Goal: Information Seeking & Learning: Compare options

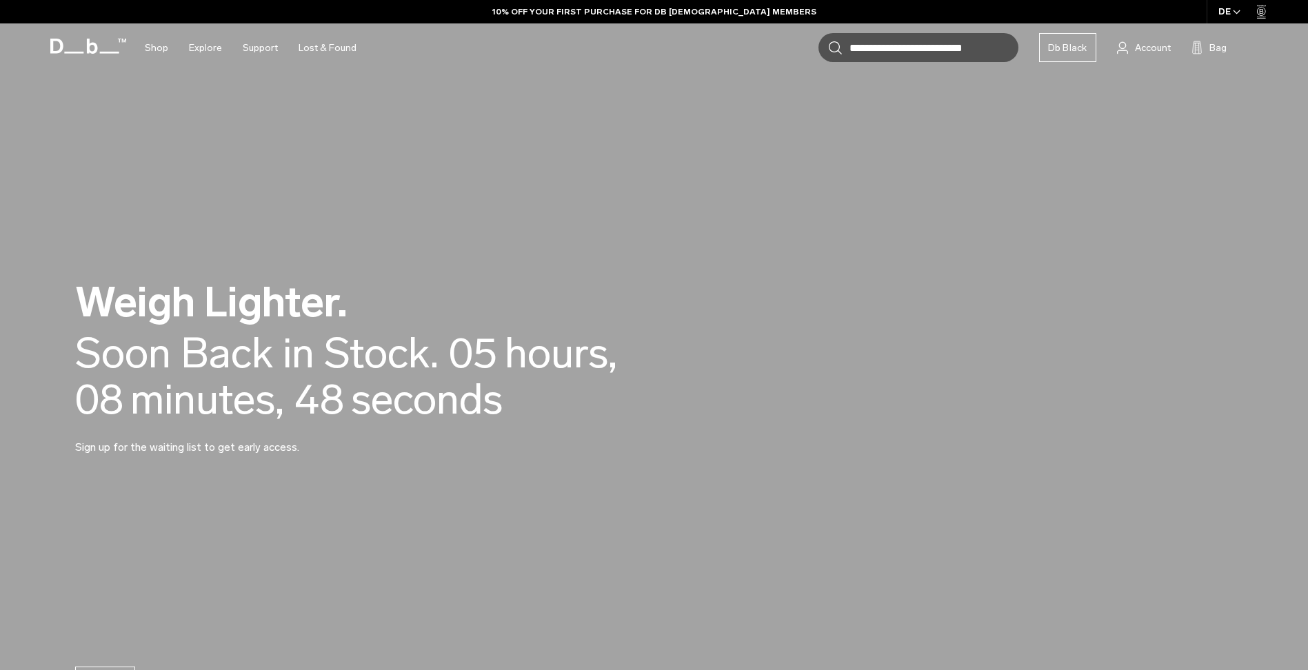
click at [176, 304] on h2 "Weigh Lighter." at bounding box center [385, 302] width 621 height 42
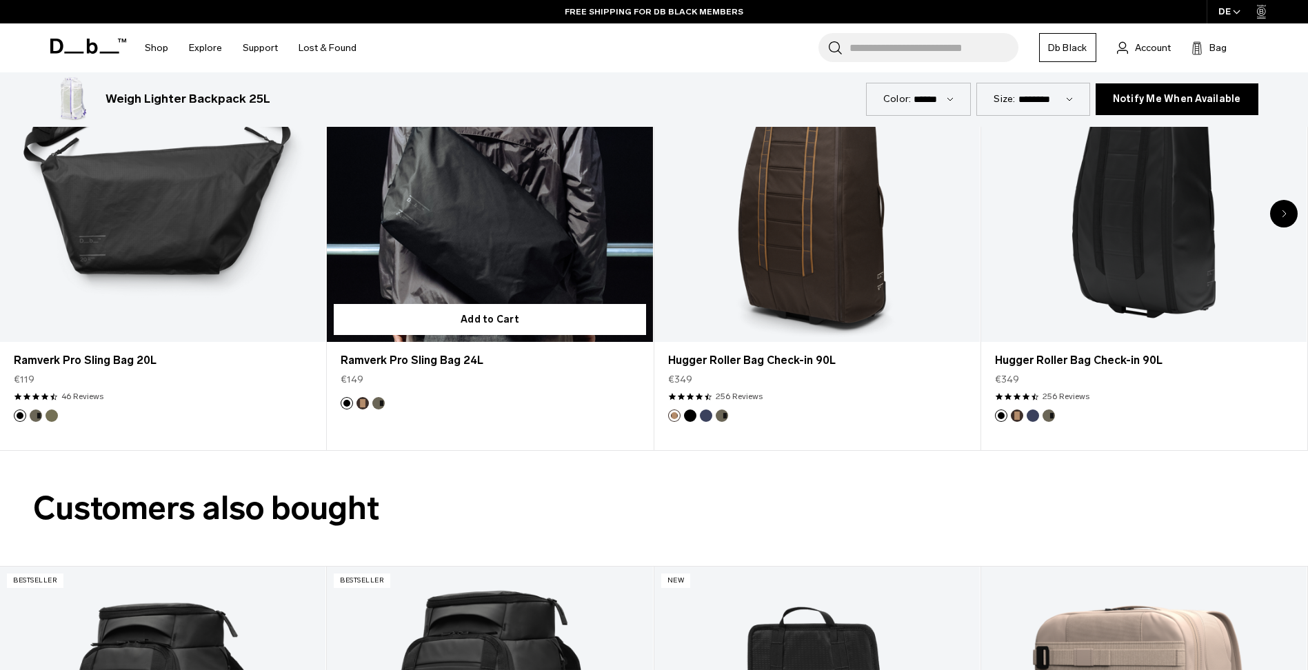
scroll to position [1724, 0]
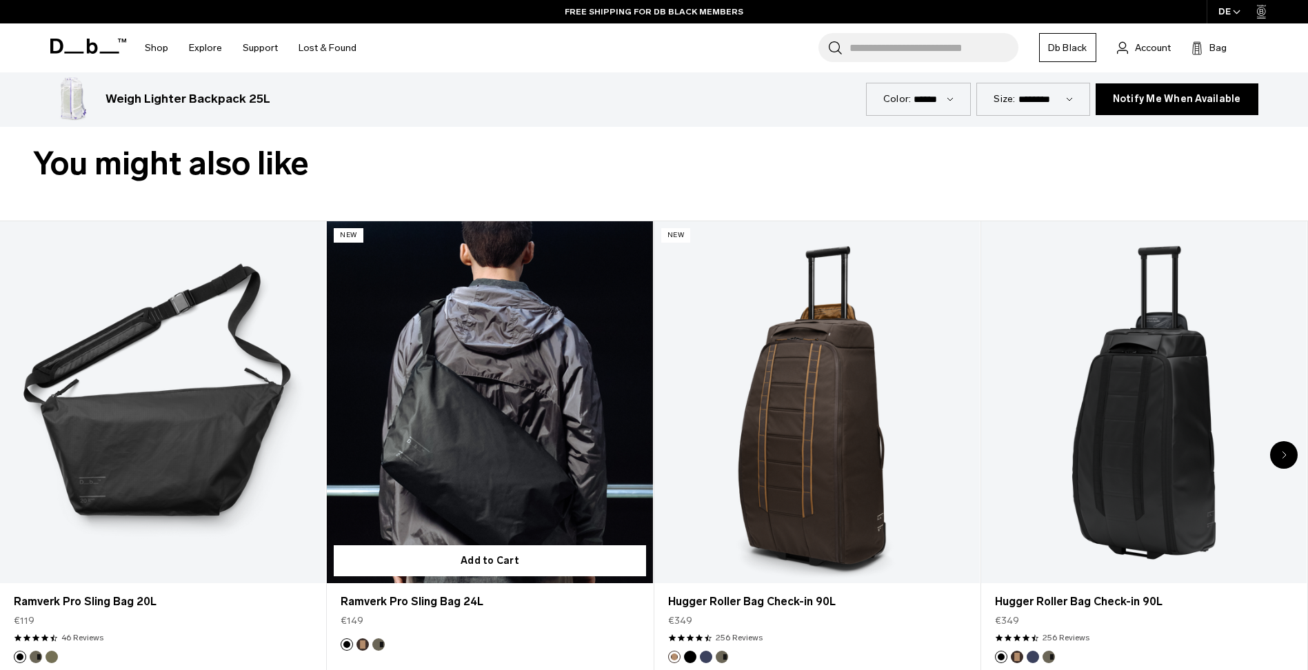
click at [360, 645] on button "Espresso" at bounding box center [363, 645] width 12 height 12
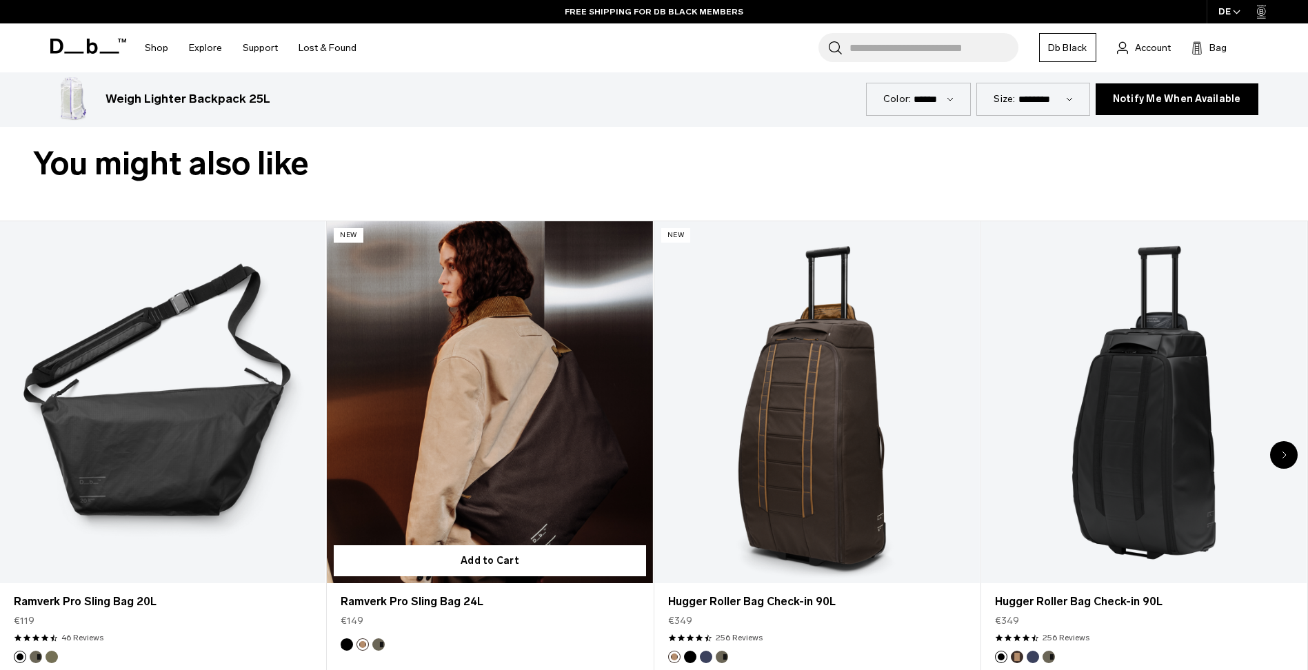
click at [492, 398] on link "Ramverk Pro Sling Bag 24L Espresso" at bounding box center [490, 402] width 326 height 362
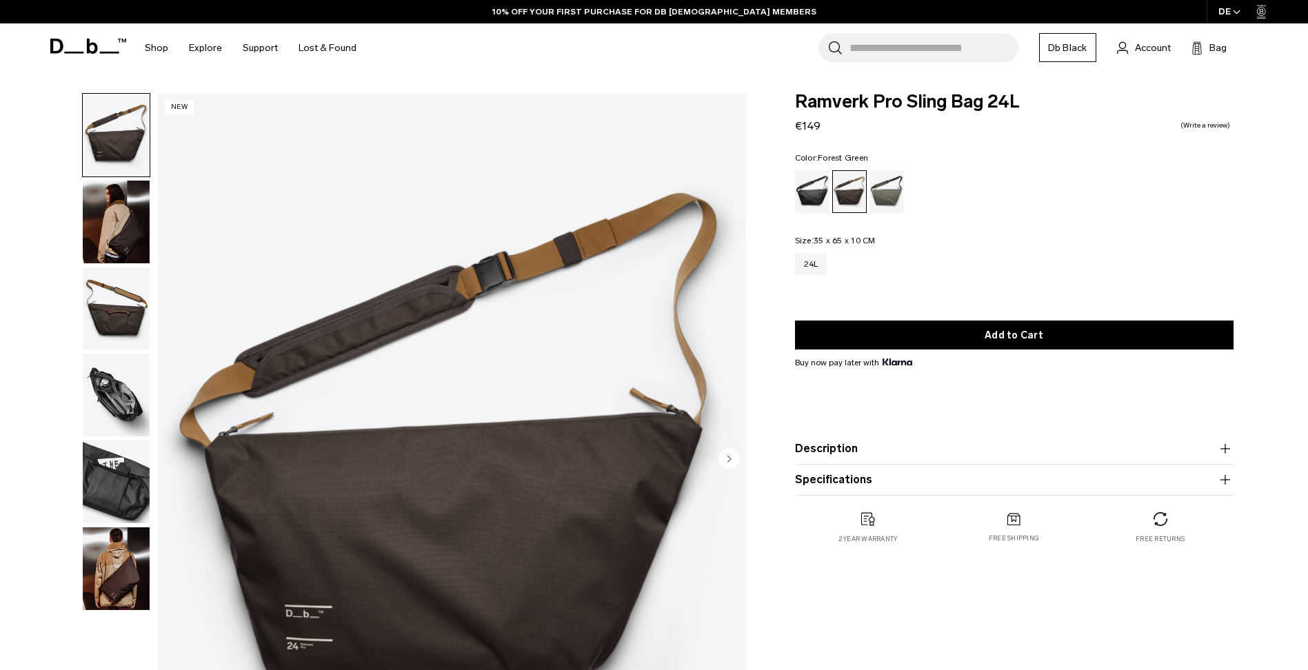
drag, startPoint x: 876, startPoint y: 200, endPoint x: 868, endPoint y: 199, distance: 8.3
click at [876, 199] on div "Forest Green" at bounding box center [887, 191] width 35 height 43
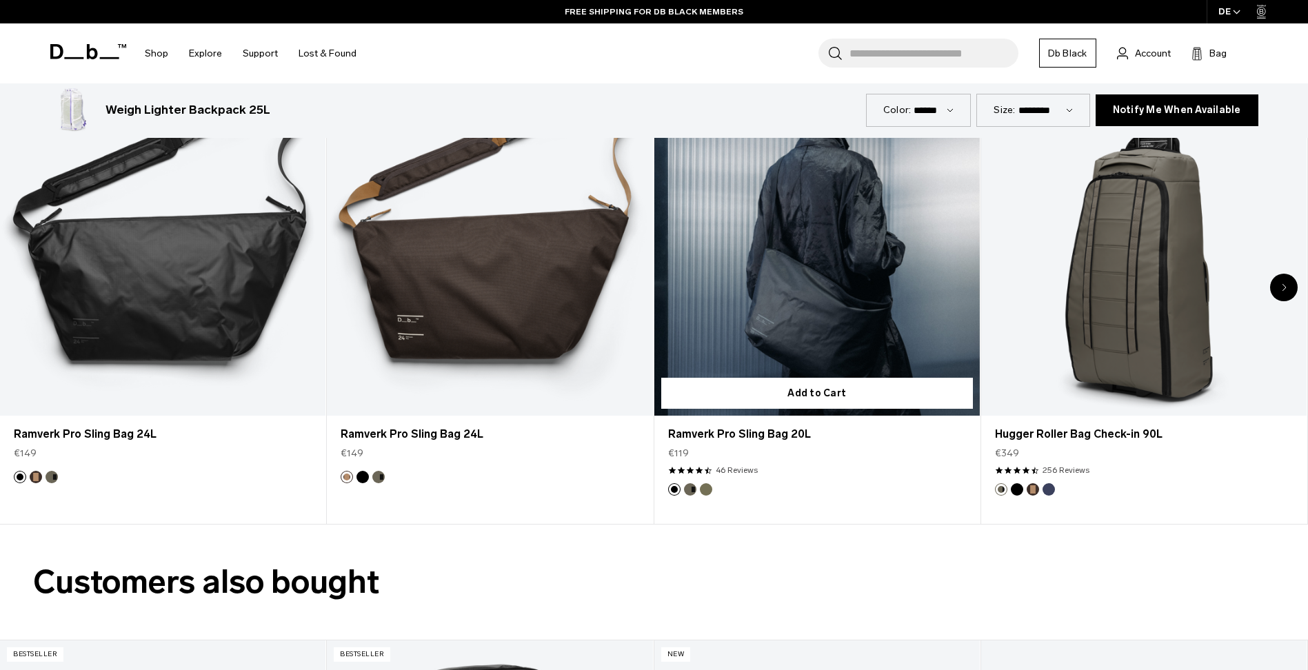
scroll to position [1915, 0]
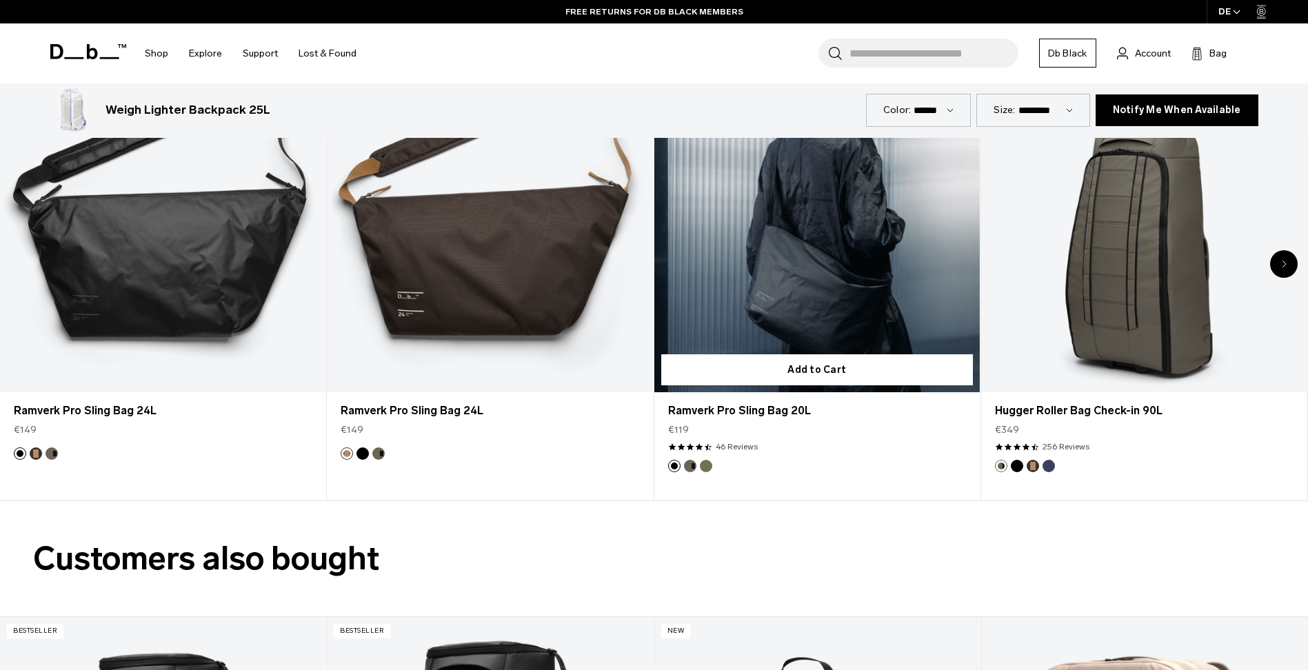
click at [706, 471] on button "Mash Green" at bounding box center [706, 466] width 12 height 12
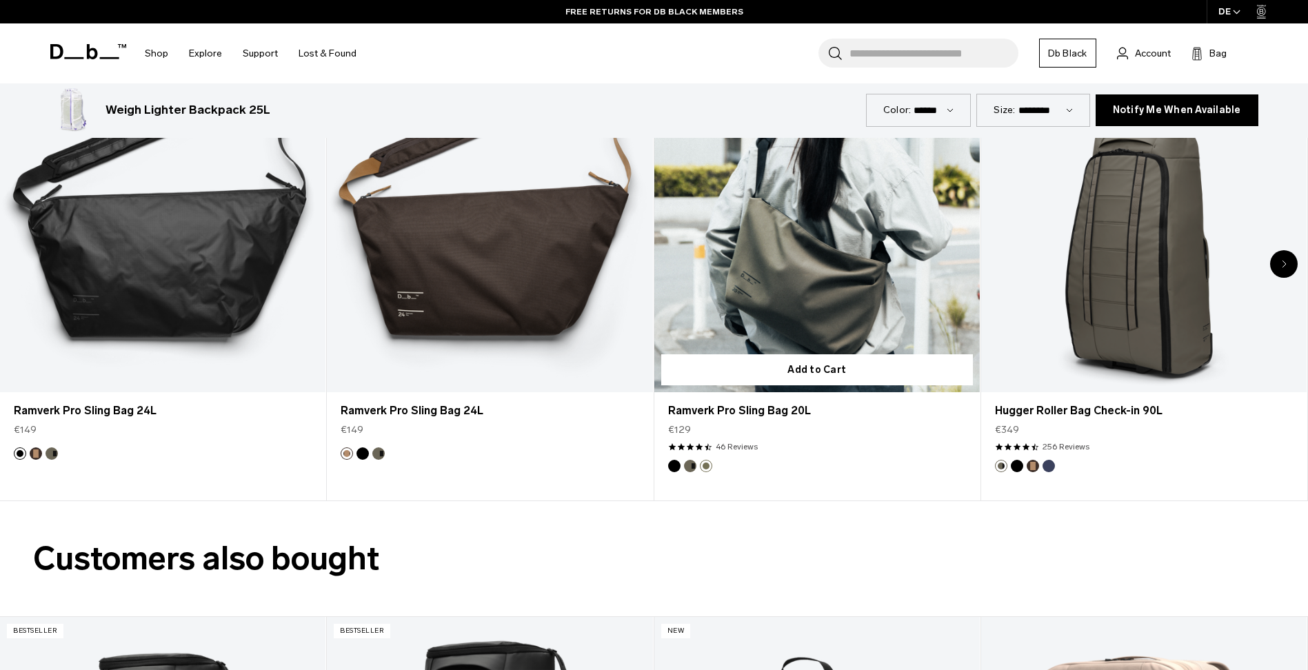
click at [688, 468] on button "Forest Green" at bounding box center [690, 466] width 12 height 12
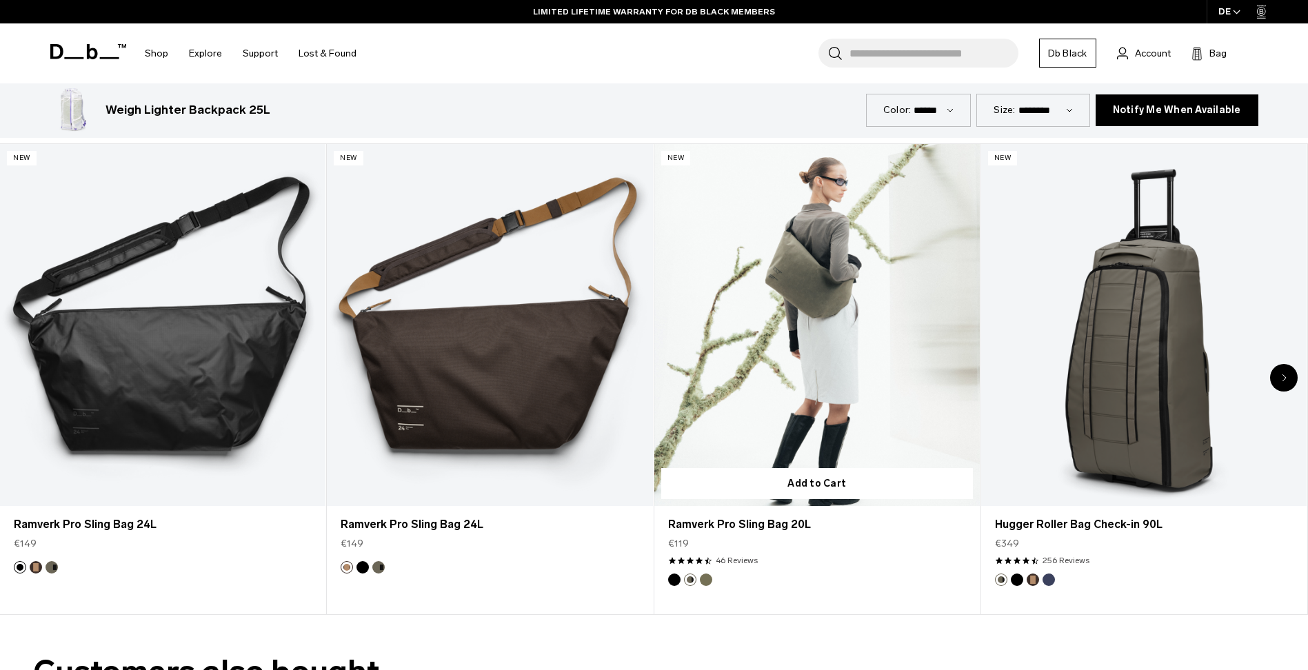
scroll to position [1777, 0]
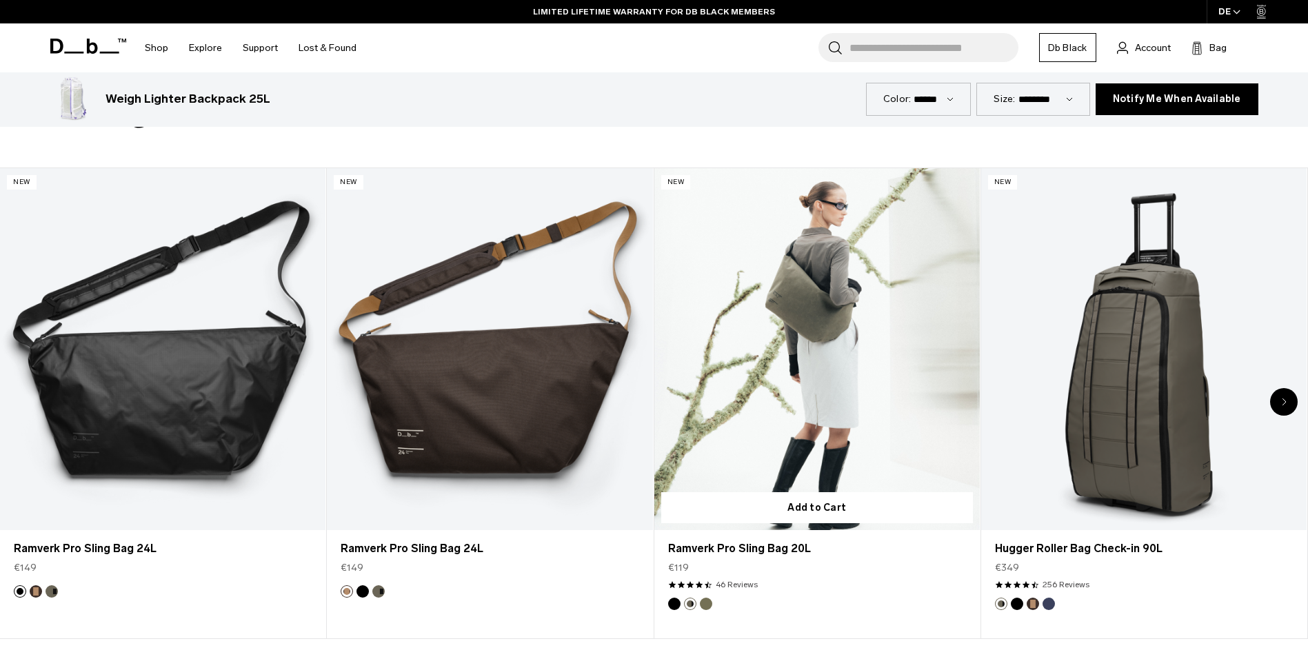
click at [677, 606] on button "Black Out" at bounding box center [674, 604] width 12 height 12
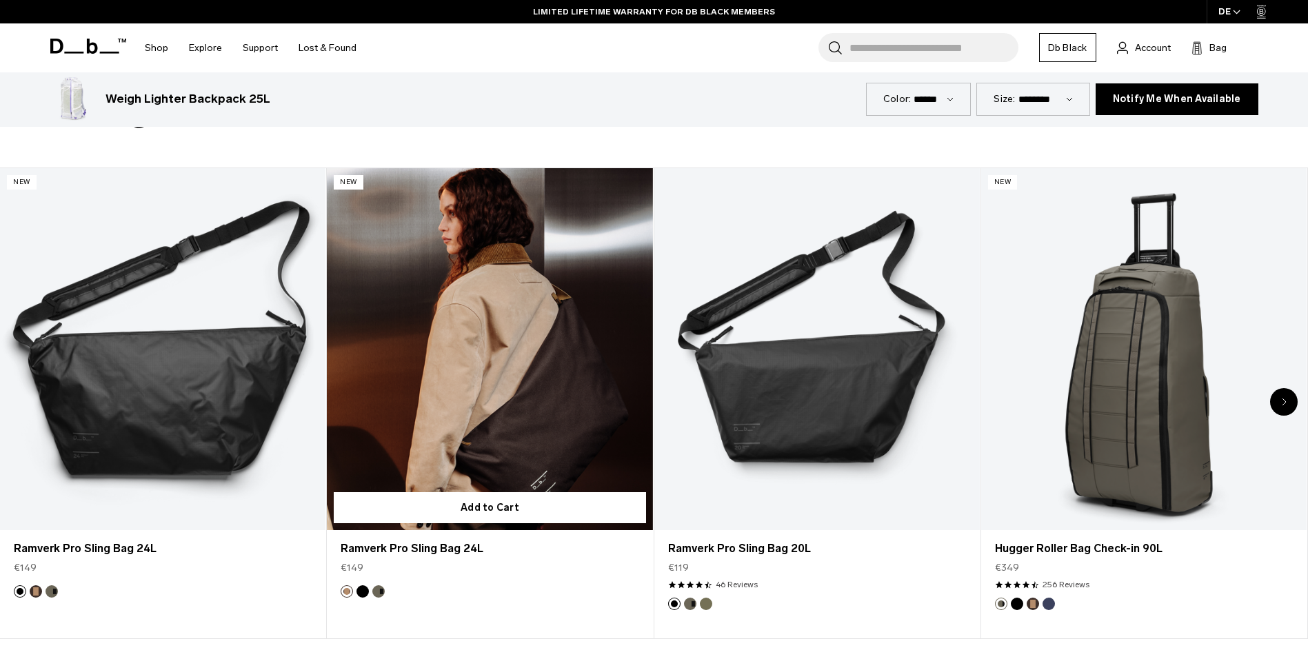
click at [375, 594] on button "Forest Green" at bounding box center [378, 592] width 12 height 12
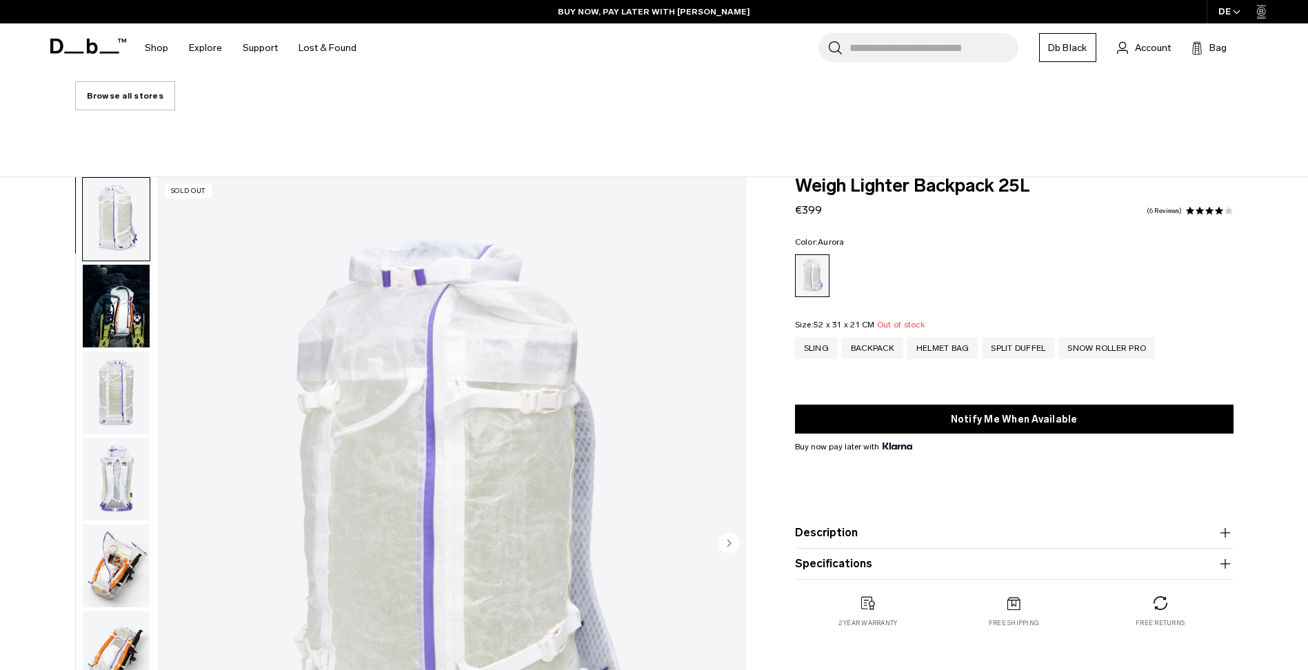
scroll to position [0, 0]
